Goal: Task Accomplishment & Management: Use online tool/utility

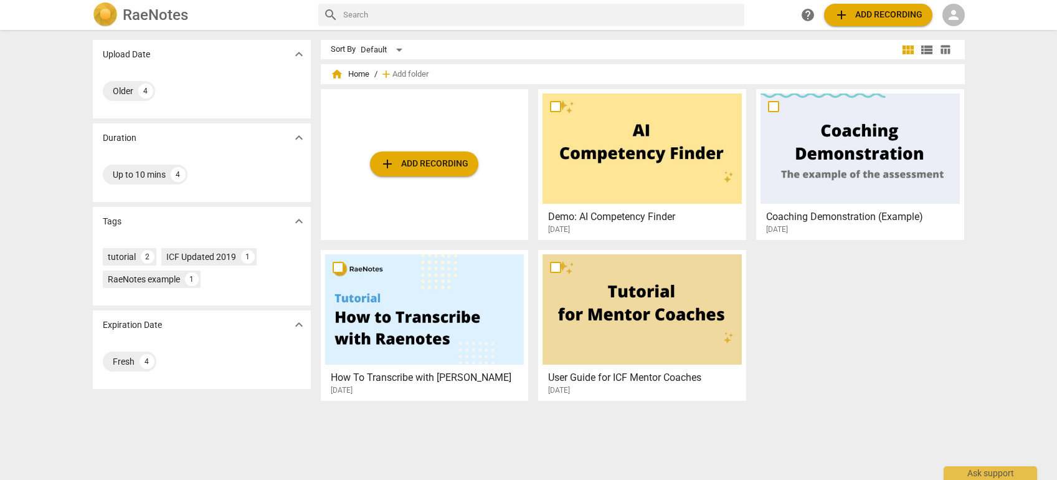
click at [445, 167] on span "add Add recording" at bounding box center [424, 163] width 88 height 15
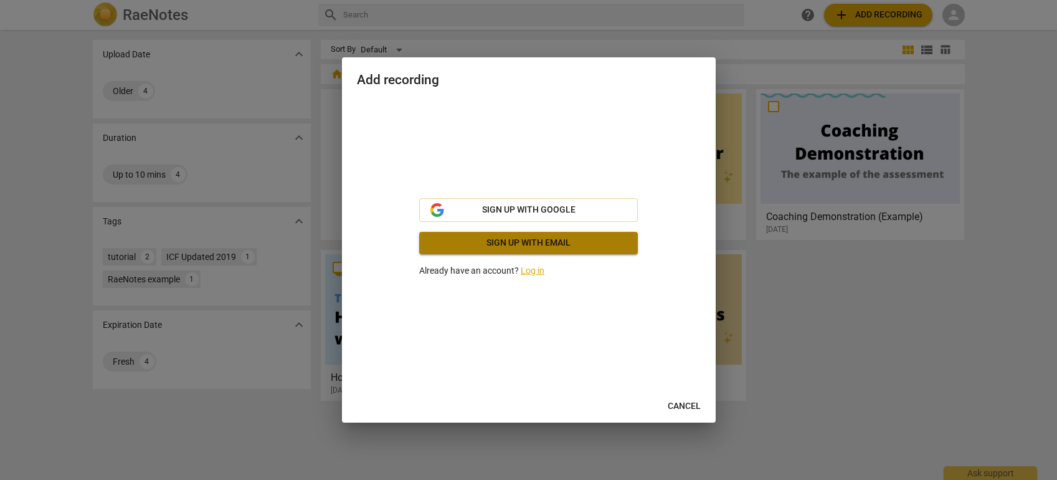
click at [561, 243] on span "Sign up with email" at bounding box center [528, 243] width 199 height 12
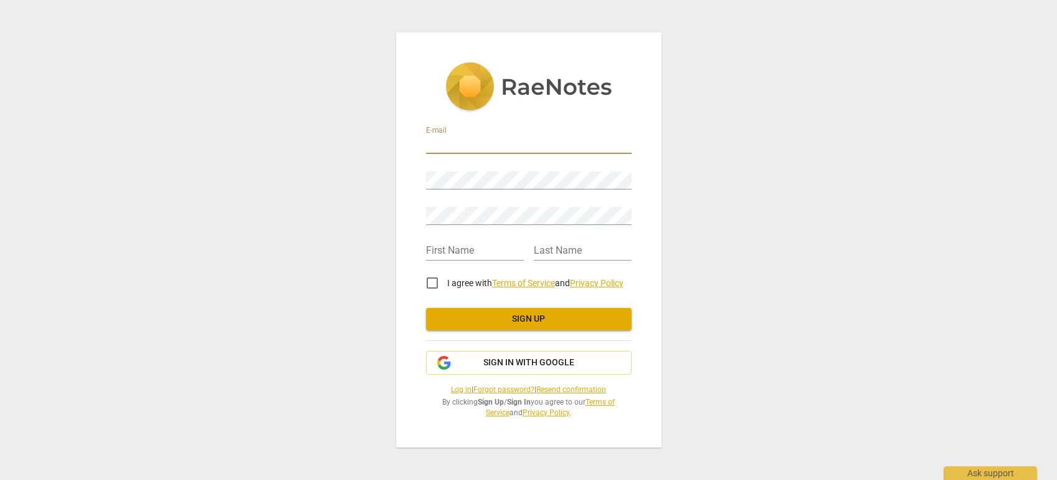
click at [499, 143] on input "email" at bounding box center [529, 145] width 206 height 18
type input "[EMAIL_ADDRESS][DOMAIN_NAME]"
type input "Benjamin"
type input "Olsen"
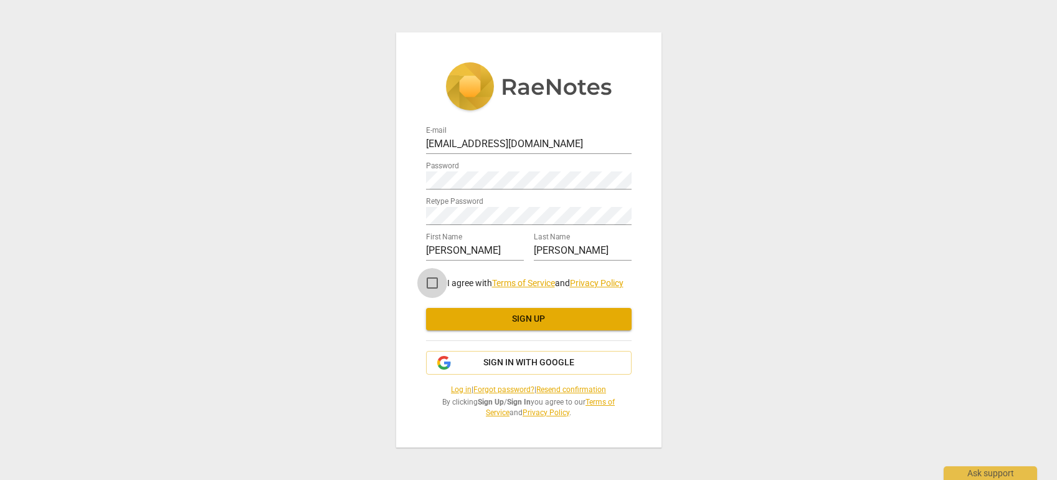
click at [432, 285] on input "I agree with Terms of Service and Privacy Policy" at bounding box center [432, 283] width 30 height 30
checkbox input "true"
click at [486, 320] on span "Sign up" at bounding box center [529, 319] width 186 height 12
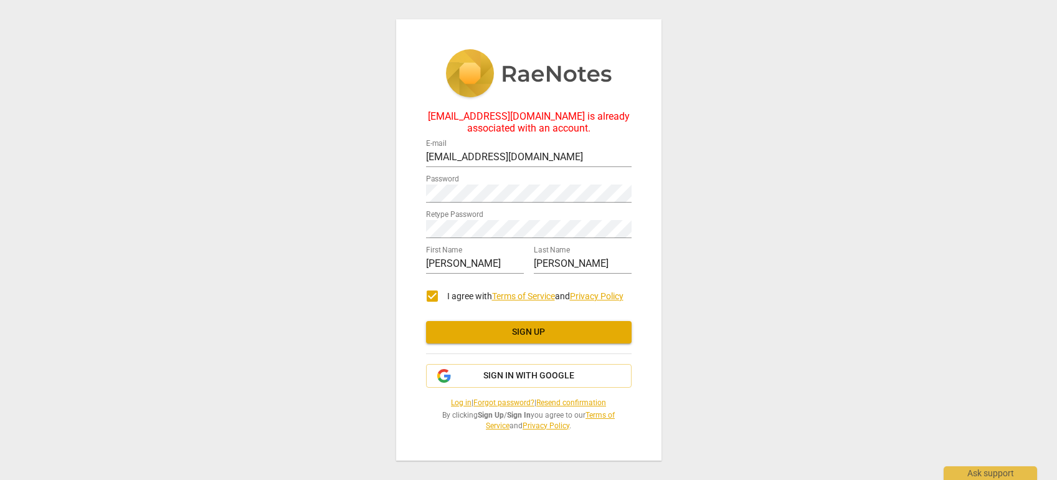
click at [641, 351] on div "bolsen@globalcenterforcoaching.org is already associated with an account. E-mai…" at bounding box center [528, 239] width 265 height 441
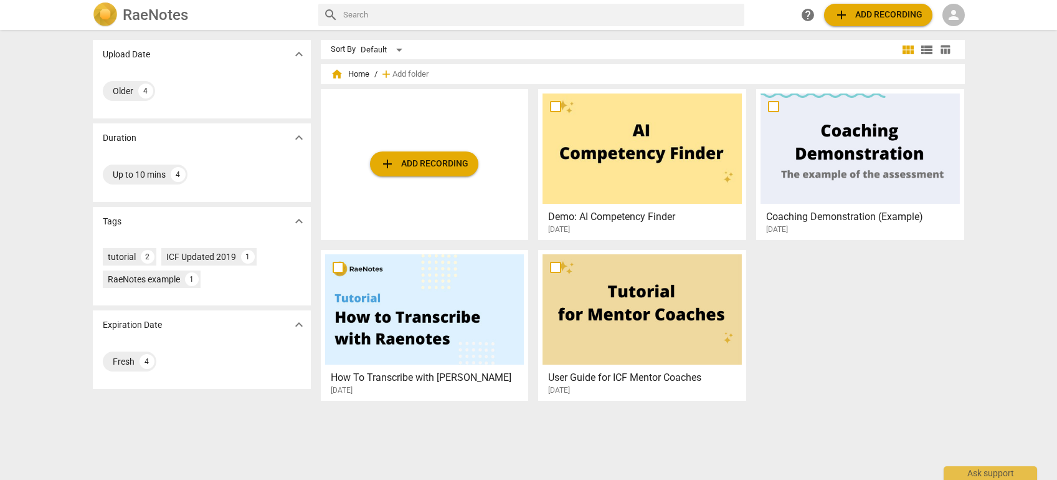
click at [949, 16] on span "person" at bounding box center [953, 14] width 15 height 15
click at [957, 33] on li "Login" at bounding box center [964, 30] width 45 height 30
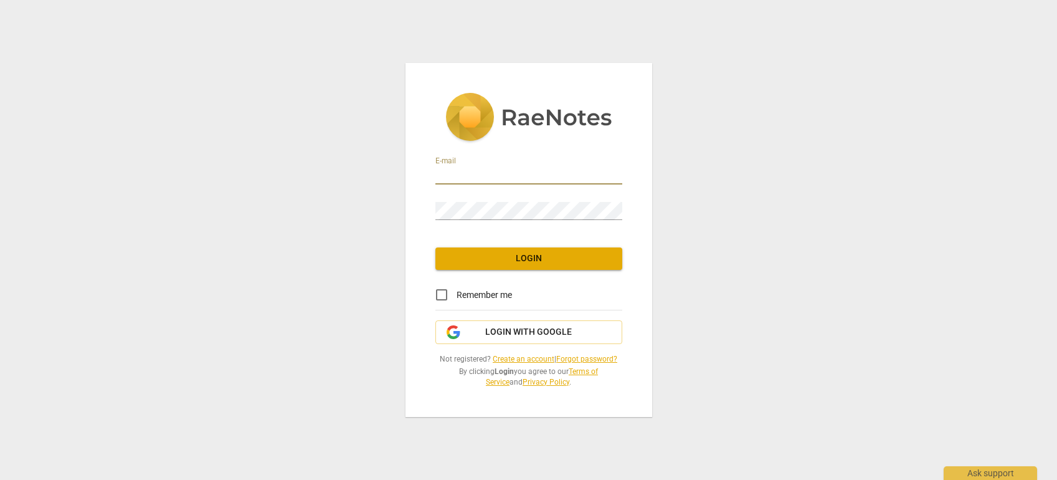
click at [556, 169] on input "email" at bounding box center [528, 175] width 187 height 18
type input "[EMAIL_ADDRESS][DOMAIN_NAME]"
click at [439, 293] on input "Remember me" at bounding box center [442, 295] width 30 height 30
checkbox input "true"
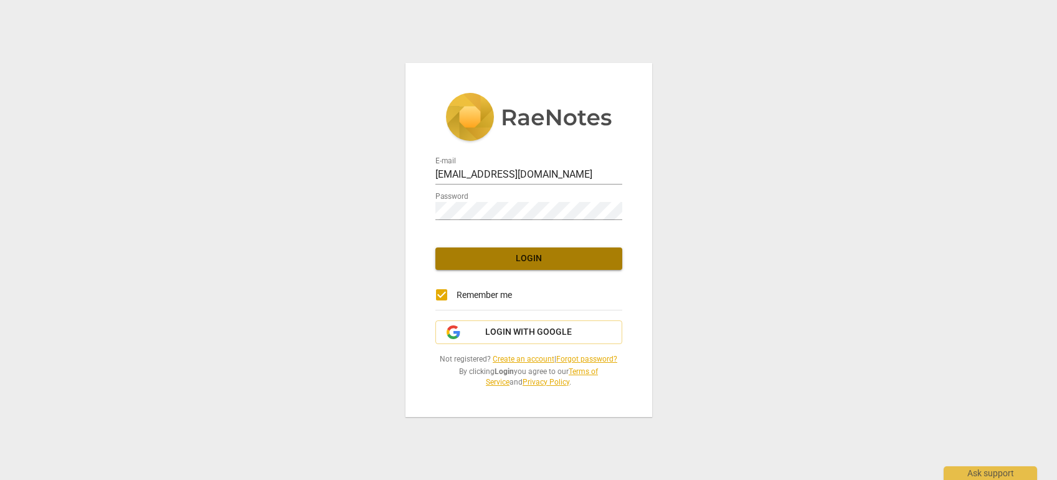
click at [552, 253] on span "Login" at bounding box center [528, 258] width 167 height 12
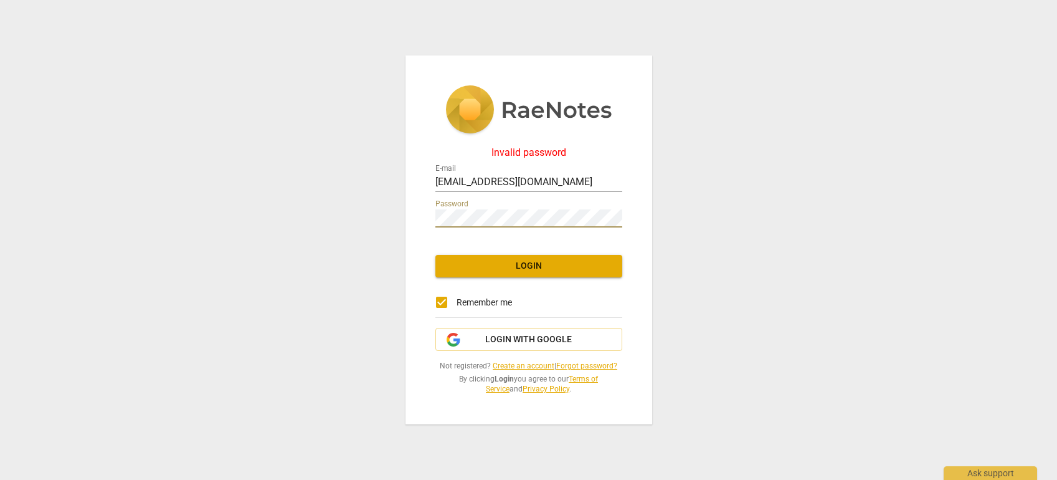
click at [432, 215] on div "Invalid password E-mail [EMAIL_ADDRESS][DOMAIN_NAME] Password Login Remember me…" at bounding box center [528, 239] width 247 height 369
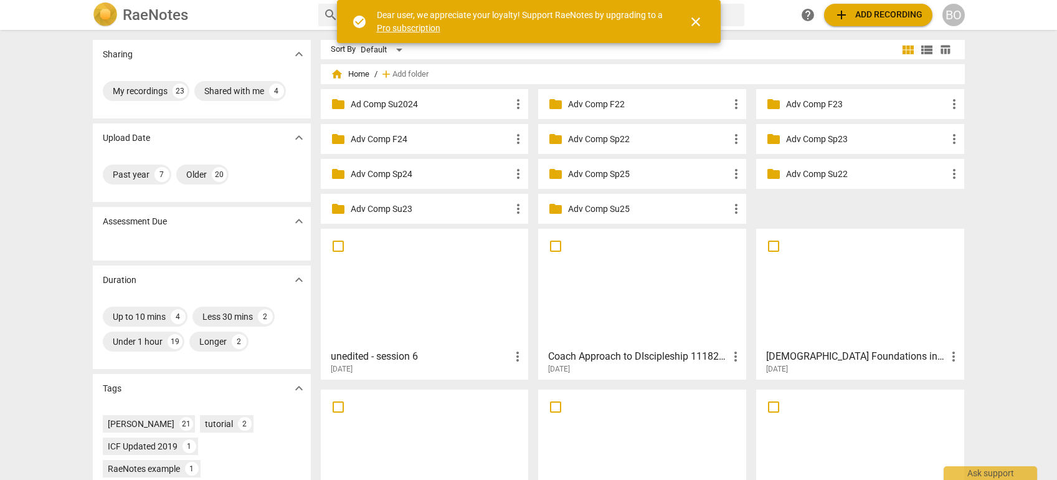
click at [875, 12] on span "add Add recording" at bounding box center [878, 14] width 88 height 15
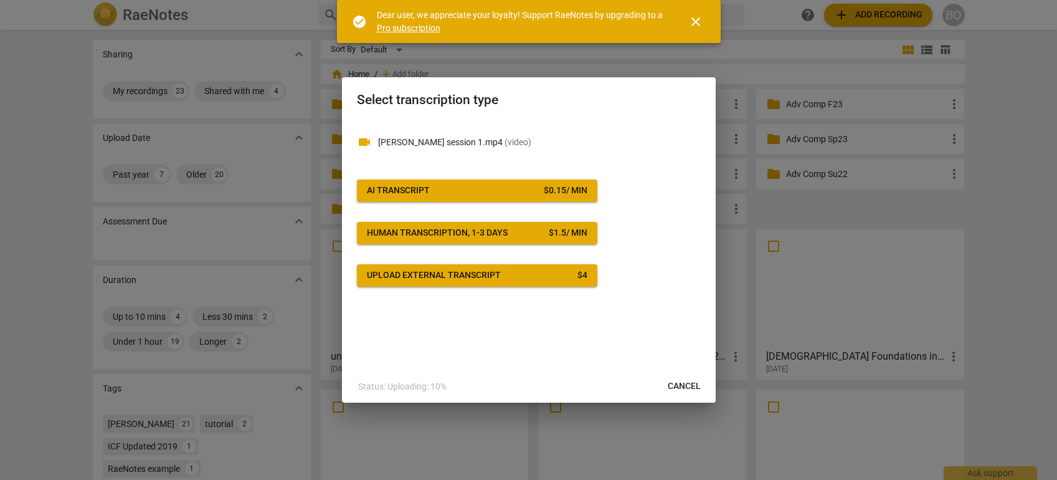
click at [697, 21] on span "close" at bounding box center [695, 21] width 15 height 15
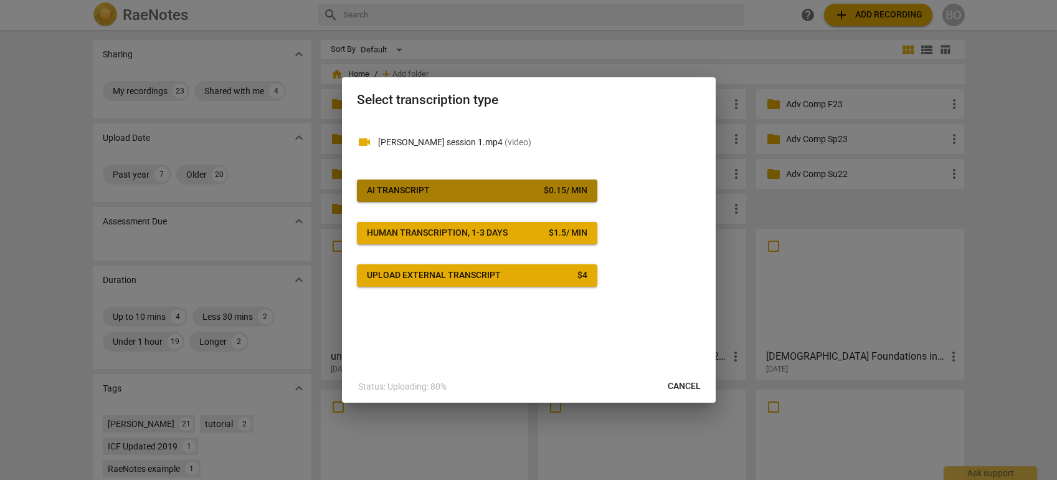
click at [458, 186] on span "AI Transcript $ 0.15 / min" at bounding box center [477, 190] width 220 height 12
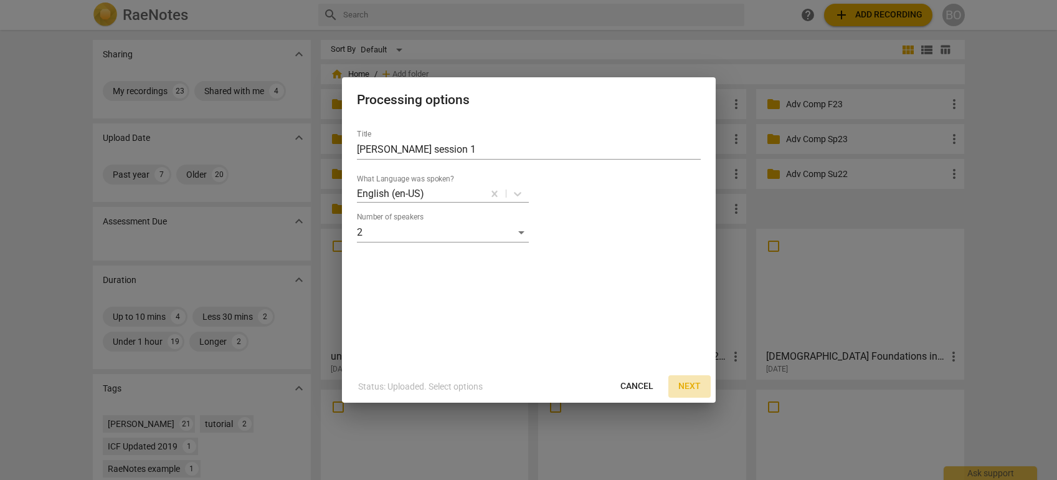
click at [688, 384] on span "Next" at bounding box center [689, 386] width 22 height 12
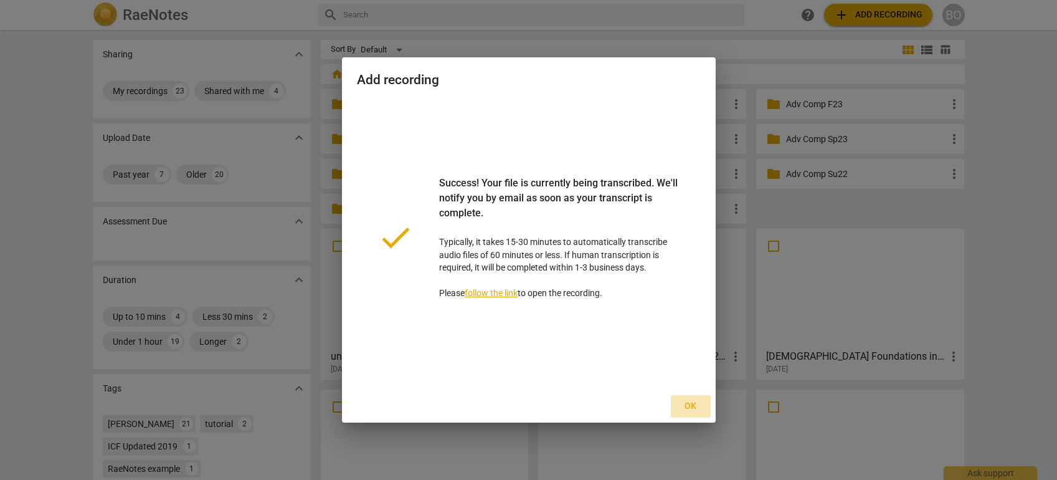
click at [688, 402] on span "Ok" at bounding box center [691, 406] width 20 height 12
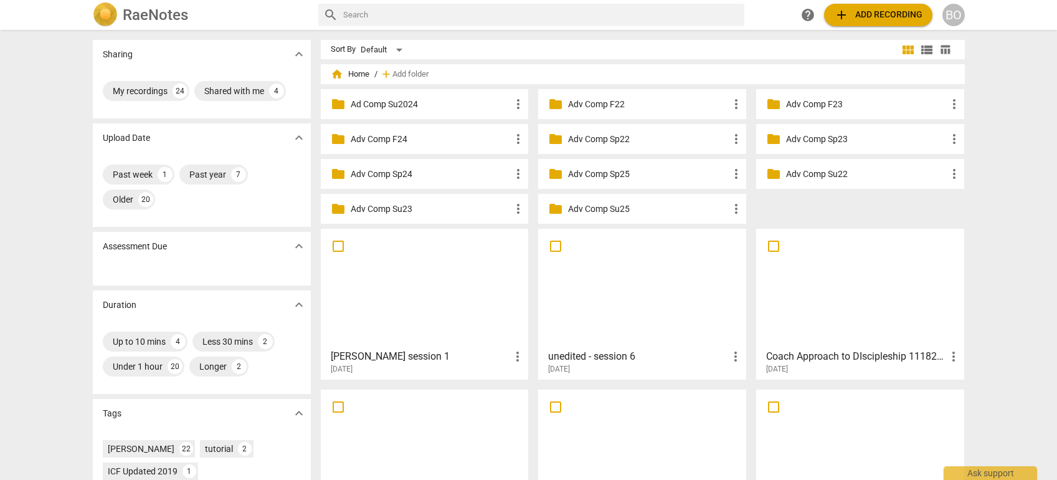
click at [462, 298] on div at bounding box center [424, 288] width 199 height 110
